Goal: Task Accomplishment & Management: Use online tool/utility

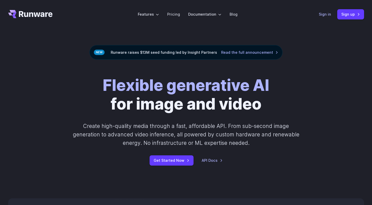
click at [324, 16] on link "Sign in" at bounding box center [325, 14] width 12 height 6
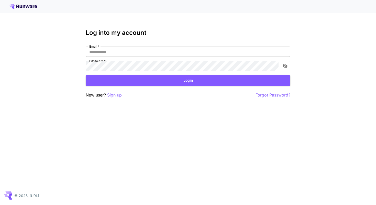
click at [199, 53] on input "Email   *" at bounding box center [188, 52] width 204 height 10
type input "**********"
click button "Login" at bounding box center [188, 80] width 204 height 10
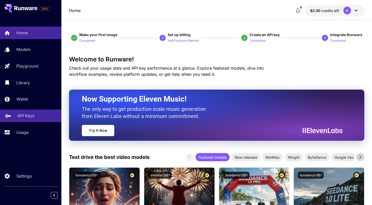
click at [32, 114] on p "API Keys" at bounding box center [25, 115] width 17 height 6
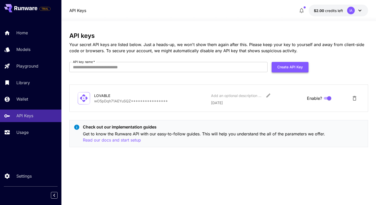
click at [285, 72] on button "Create API Key" at bounding box center [289, 67] width 37 height 10
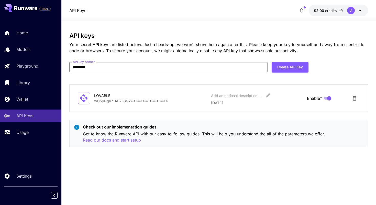
type input "********"
click button "Create API Key" at bounding box center [289, 67] width 37 height 10
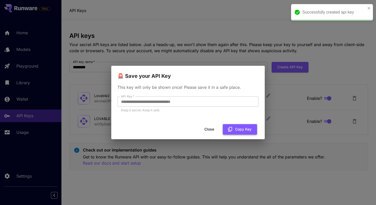
click at [234, 132] on button "Copy Key" at bounding box center [240, 129] width 34 height 10
click at [205, 128] on button "Close" at bounding box center [209, 129] width 23 height 10
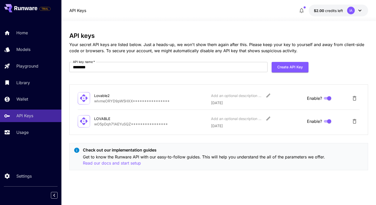
click at [30, 59] on div "Home Models Playground Library Wallet API Keys Usage" at bounding box center [30, 83] width 61 height 112
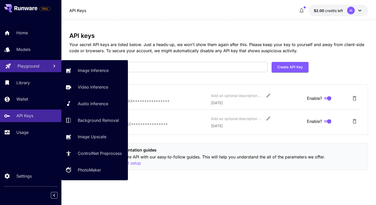
click at [30, 65] on p "Playground" at bounding box center [28, 66] width 22 height 6
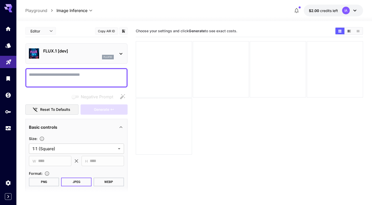
click at [87, 75] on textarea "Negative Prompt" at bounding box center [76, 78] width 95 height 12
click at [318, 15] on div at bounding box center [193, 18] width 355 height 6
click at [319, 12] on span "$2.00" at bounding box center [314, 10] width 11 height 4
